Goal: Navigation & Orientation: Find specific page/section

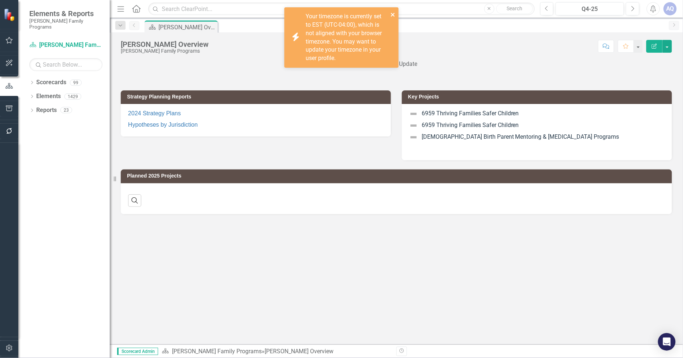
click at [394, 14] on icon "close" at bounding box center [393, 15] width 4 height 4
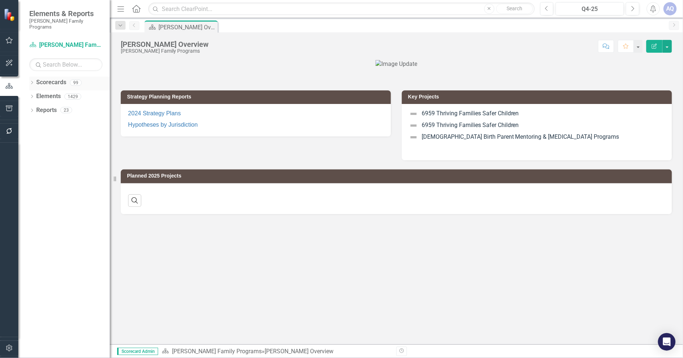
click at [32, 81] on icon "Dropdown" at bounding box center [31, 83] width 5 height 4
click at [34, 94] on icon "Dropdown" at bounding box center [35, 96] width 5 height 4
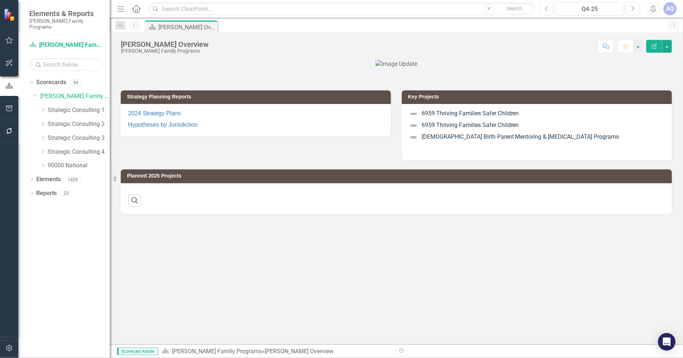
drag, startPoint x: 41, startPoint y: 143, endPoint x: 44, endPoint y: 152, distance: 9.0
click at [41, 149] on icon "Dropdown" at bounding box center [42, 151] width 5 height 4
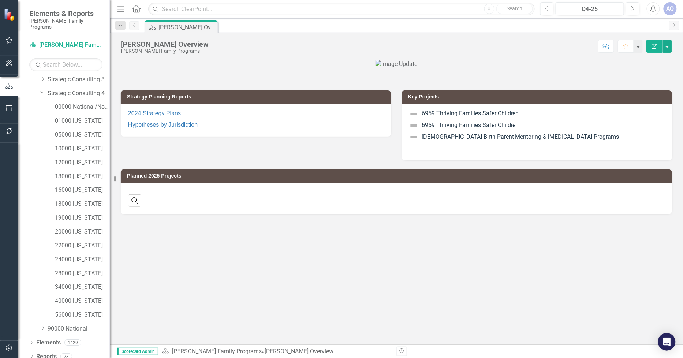
scroll to position [59, 0]
click at [88, 282] on link "34000 [US_STATE]" at bounding box center [82, 286] width 55 height 8
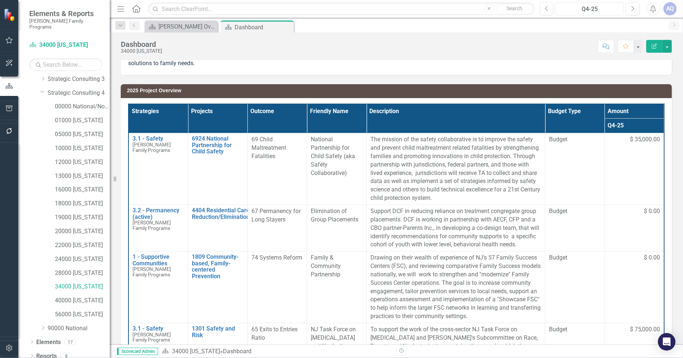
click at [608, 9] on div "Q4-25" at bounding box center [589, 9] width 63 height 9
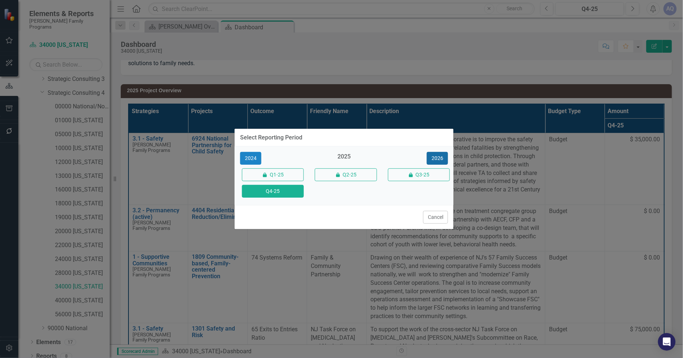
drag, startPoint x: 429, startPoint y: 154, endPoint x: 334, endPoint y: 198, distance: 105.4
click at [430, 154] on button "2026" at bounding box center [437, 158] width 21 height 13
click at [290, 193] on button "Q4-26" at bounding box center [273, 191] width 62 height 13
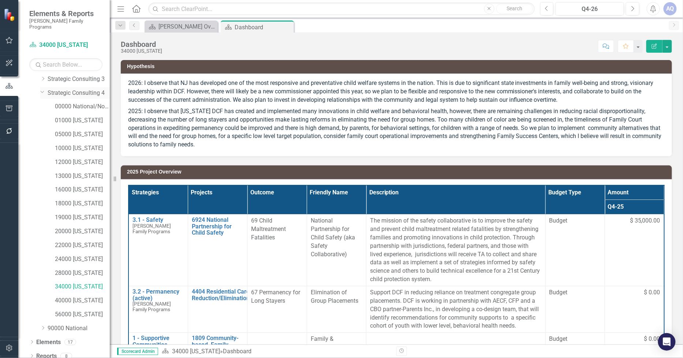
click at [66, 90] on link "Strategic Consulting 4" at bounding box center [79, 93] width 62 height 8
